Goal: Transaction & Acquisition: Purchase product/service

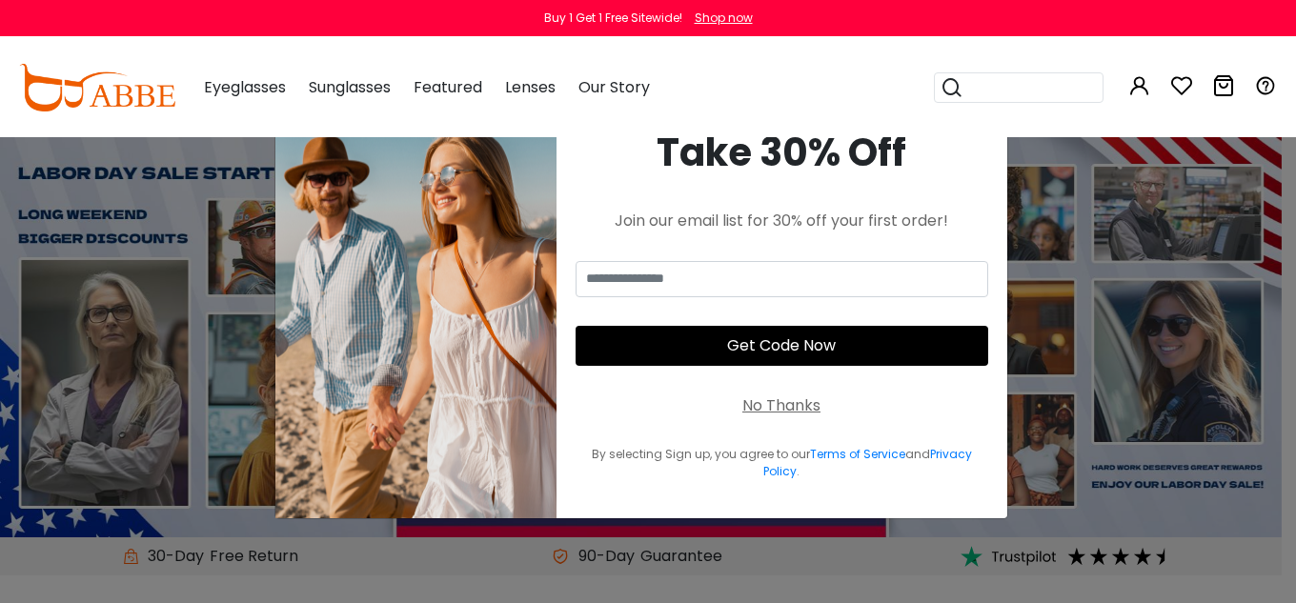
click at [976, 150] on div "Take 30% Off" at bounding box center [782, 152] width 413 height 57
click at [594, 10] on div "Buy 1 Get 1 Free Sitewide!" at bounding box center [613, 18] width 138 height 17
click at [725, 11] on div "Shop now" at bounding box center [724, 18] width 58 height 17
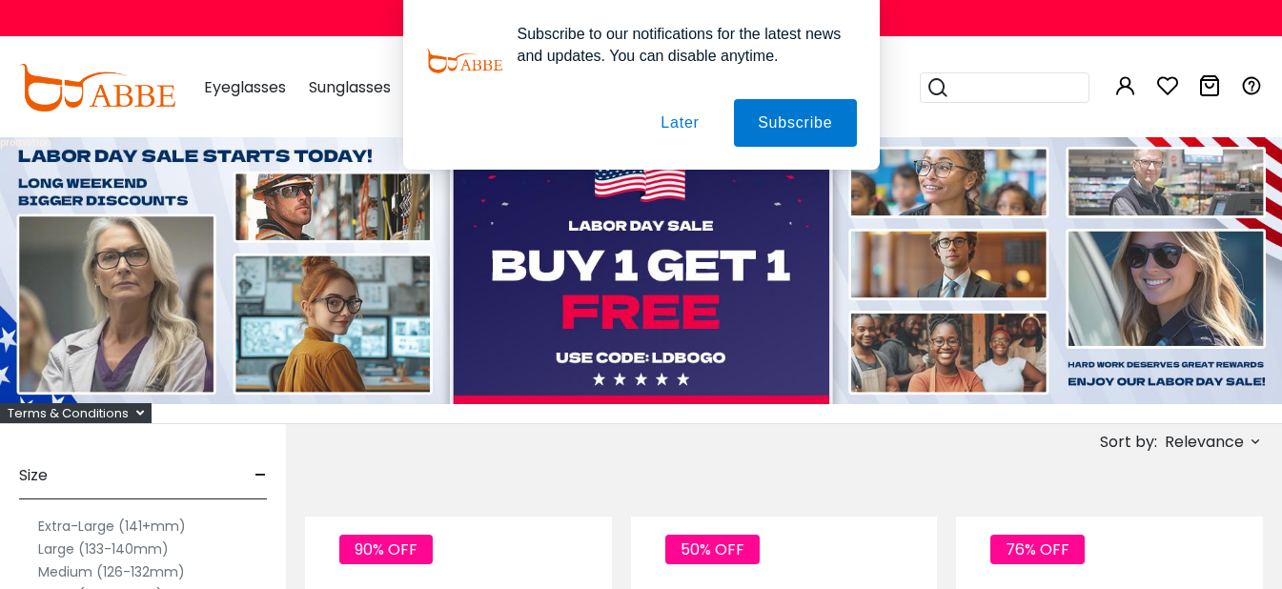
drag, startPoint x: 654, startPoint y: 138, endPoint x: 666, endPoint y: 136, distance: 12.5
click at [0, 0] on button "Later" at bounding box center [0, 0] width 0 height 0
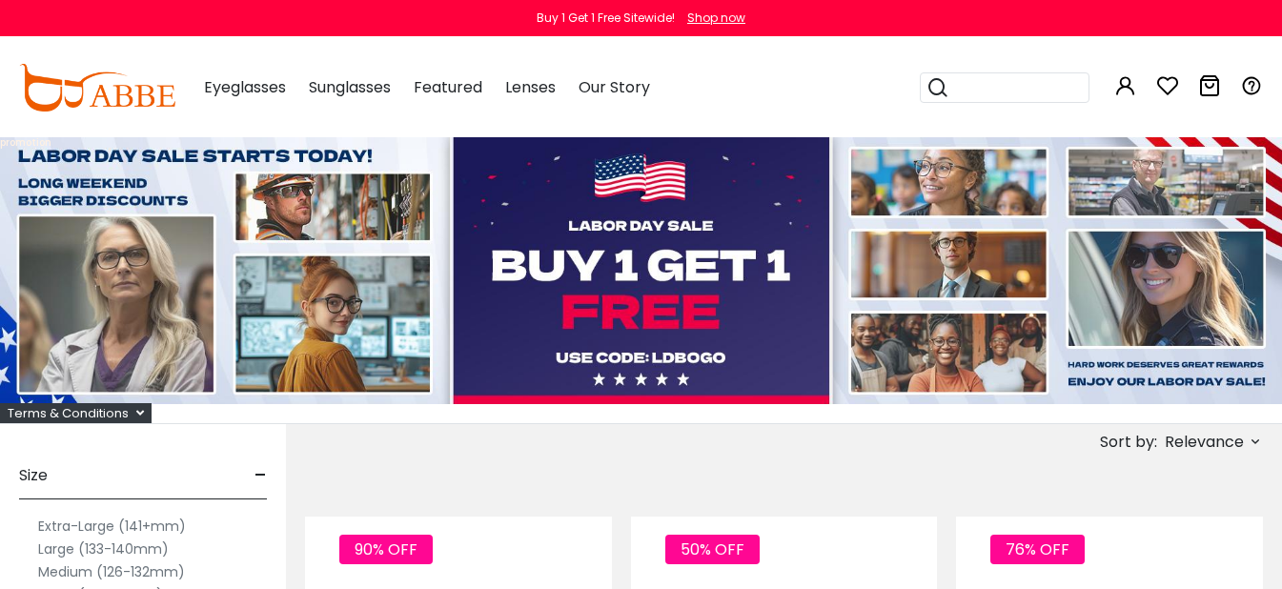
click at [680, 134] on div "Subscribe to our notifications for the latest news and updates. You can disable…" at bounding box center [641, 85] width 1282 height 170
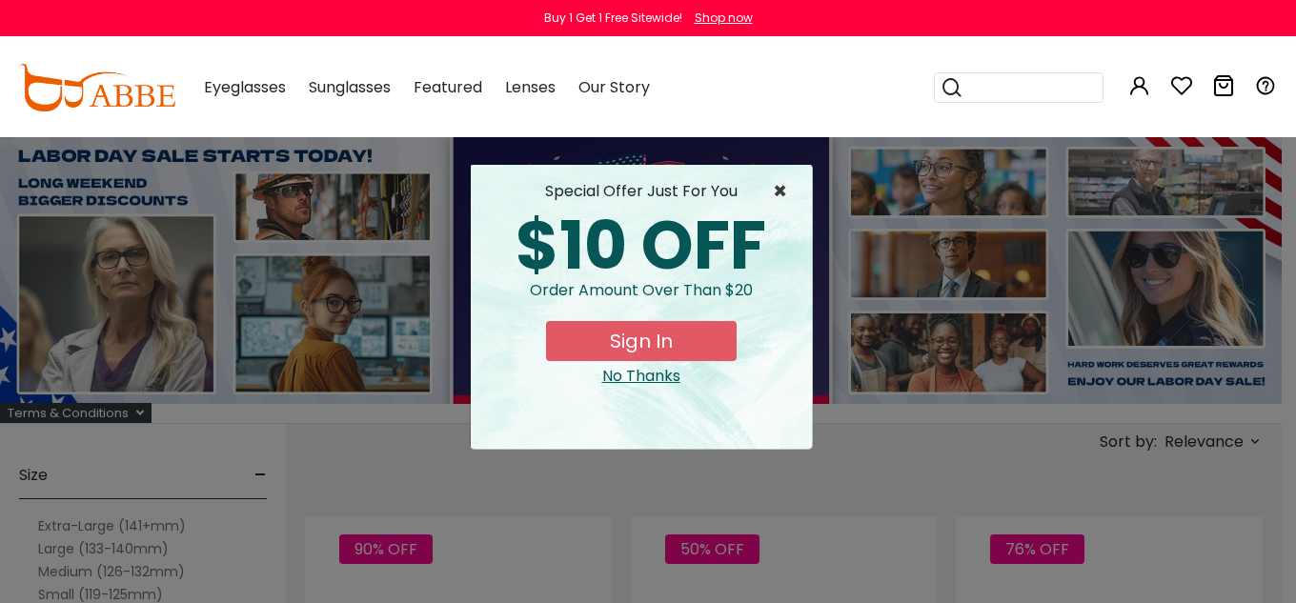
click at [782, 187] on span "×" at bounding box center [785, 191] width 24 height 23
